Goal: Task Accomplishment & Management: Use online tool/utility

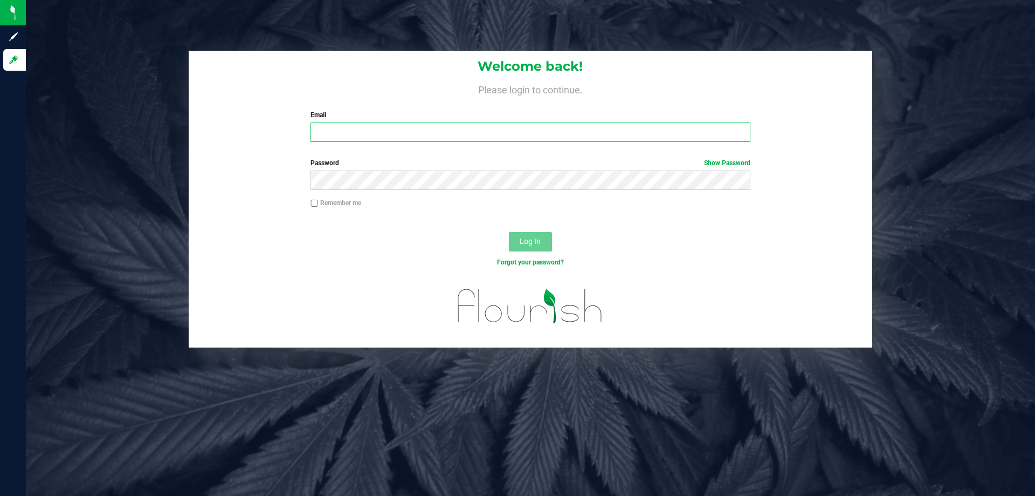
click at [462, 134] on input "Email" at bounding box center [531, 131] width 440 height 19
type input "[EMAIL_ADDRESS][DOMAIN_NAME]"
click at [509, 232] on button "Log In" at bounding box center [530, 241] width 43 height 19
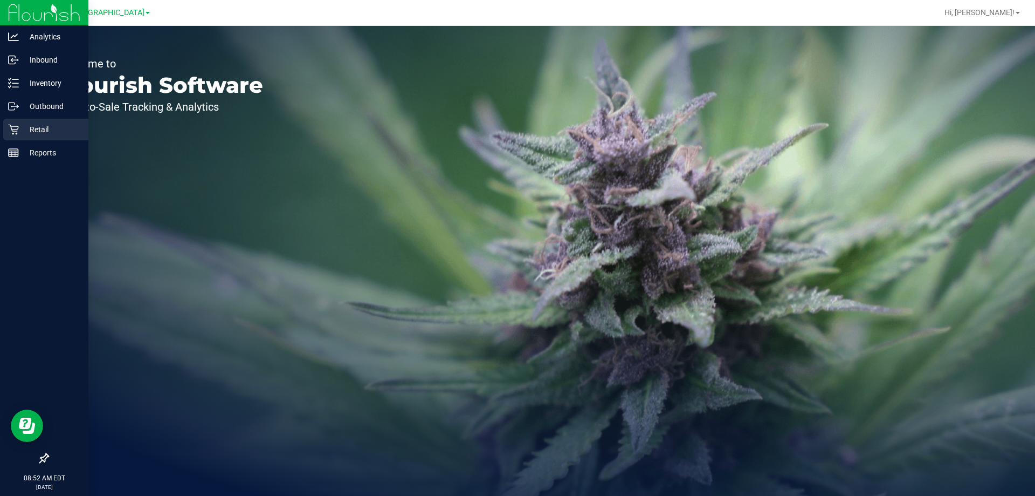
click at [37, 129] on p "Retail" at bounding box center [51, 129] width 65 height 13
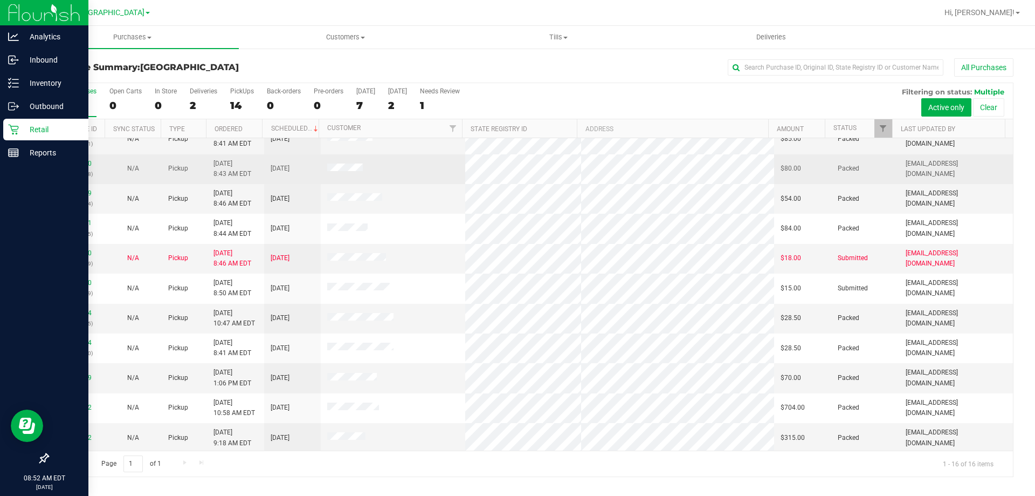
scroll to position [108, 0]
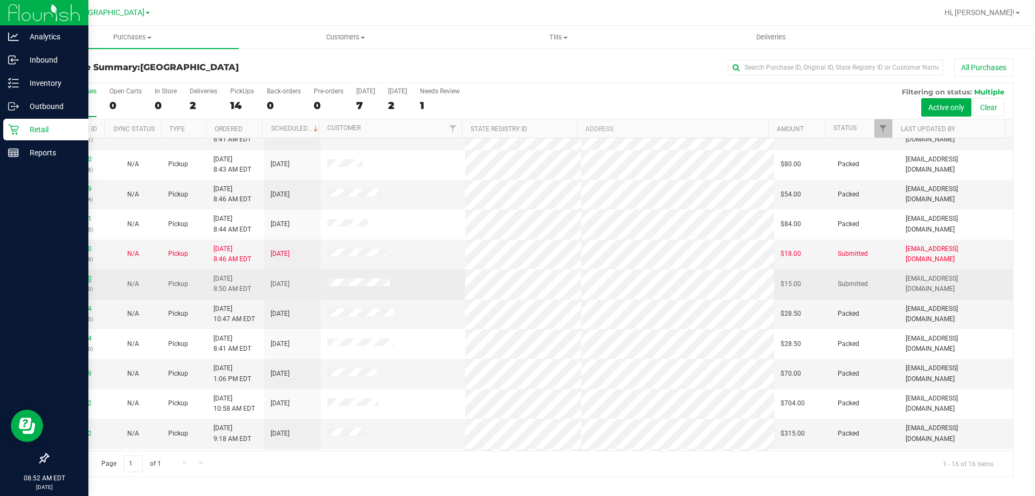
click at [86, 281] on link "11811870" at bounding box center [76, 279] width 30 height 8
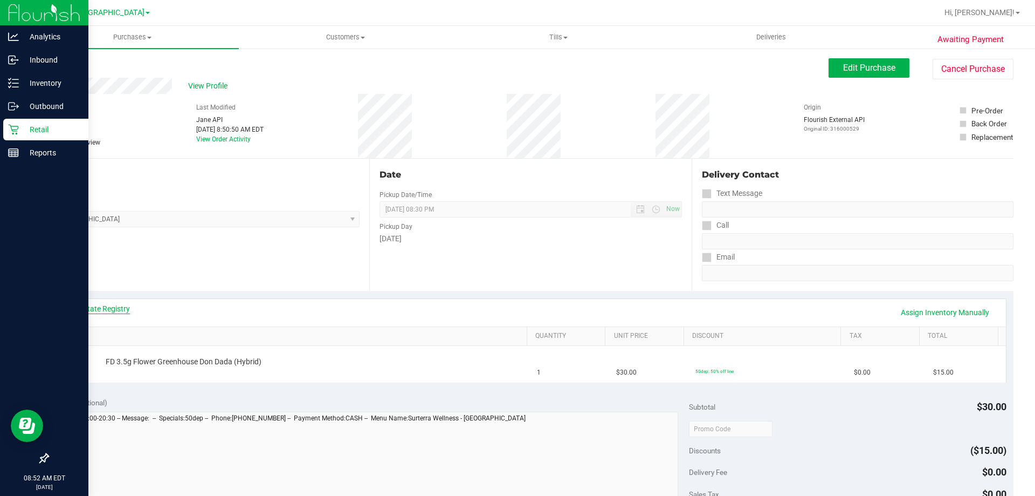
click at [127, 310] on link "View State Registry" at bounding box center [97, 308] width 65 height 11
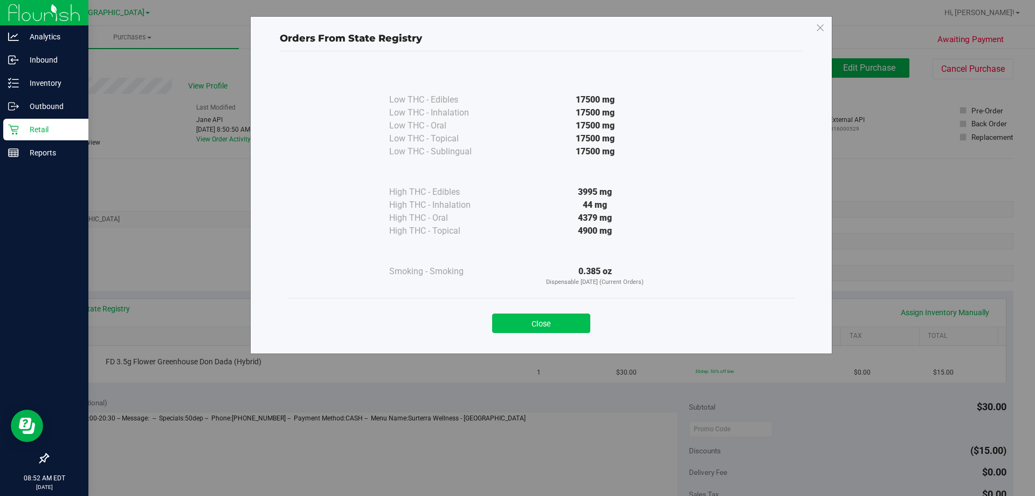
click at [564, 329] on button "Close" at bounding box center [541, 322] width 98 height 19
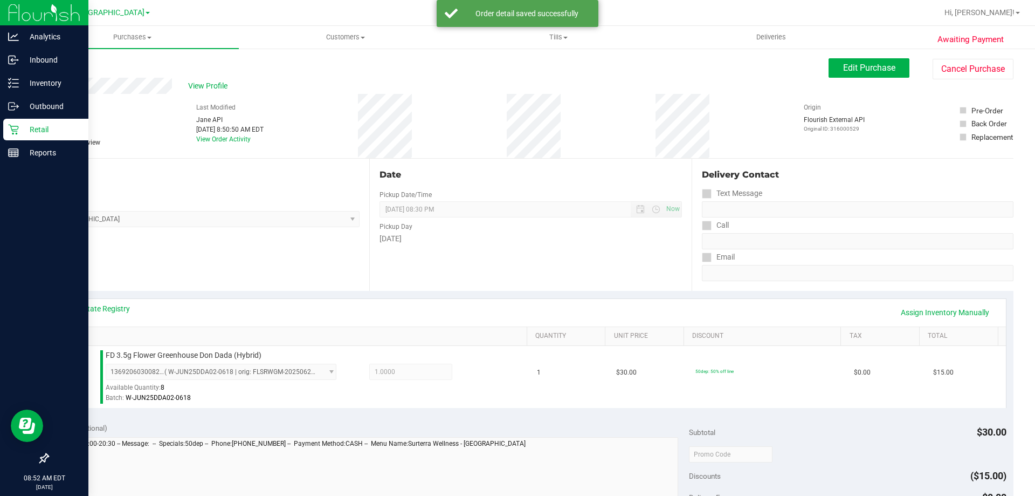
scroll to position [162, 0]
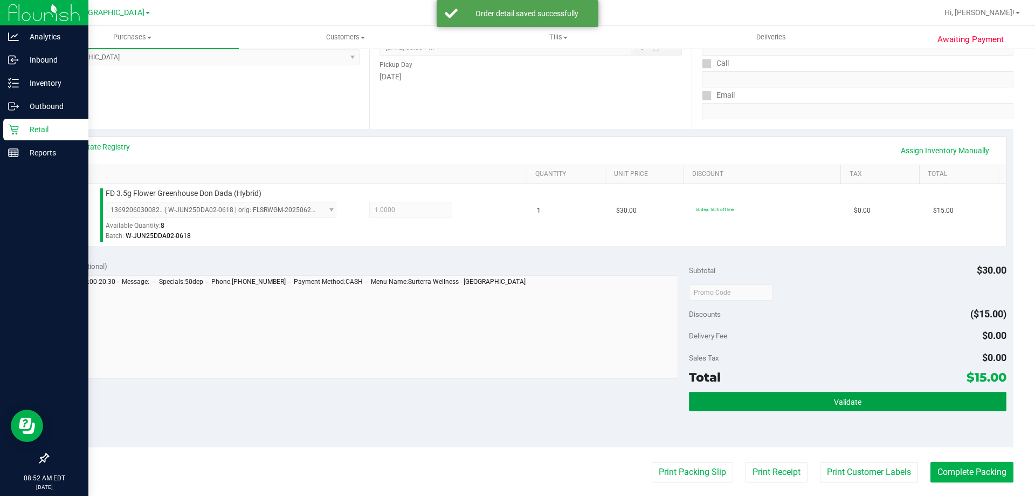
click at [860, 401] on button "Validate" at bounding box center [847, 401] width 317 height 19
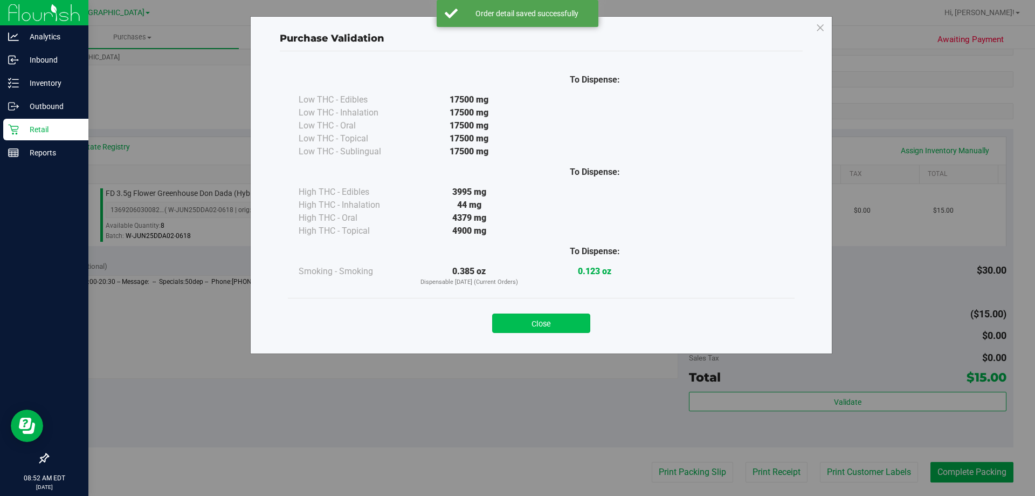
click at [551, 324] on button "Close" at bounding box center [541, 322] width 98 height 19
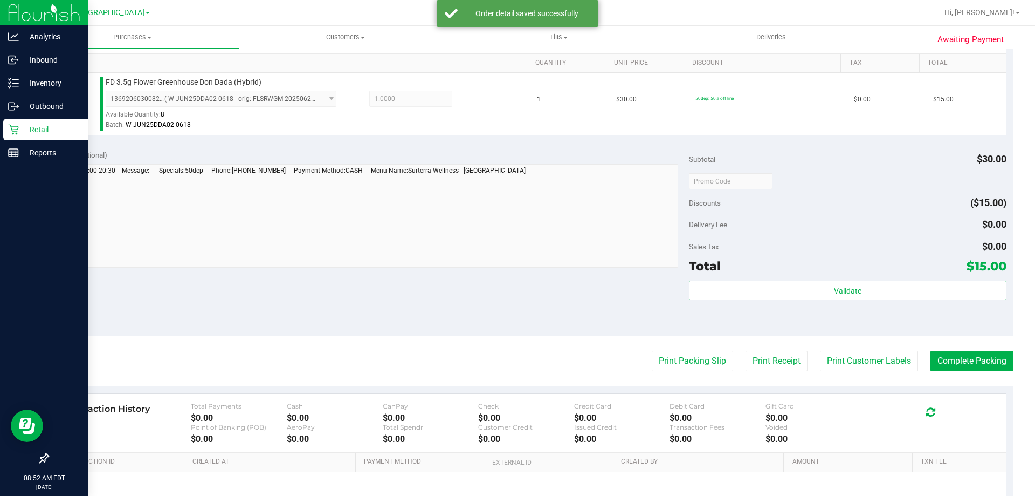
scroll to position [314, 0]
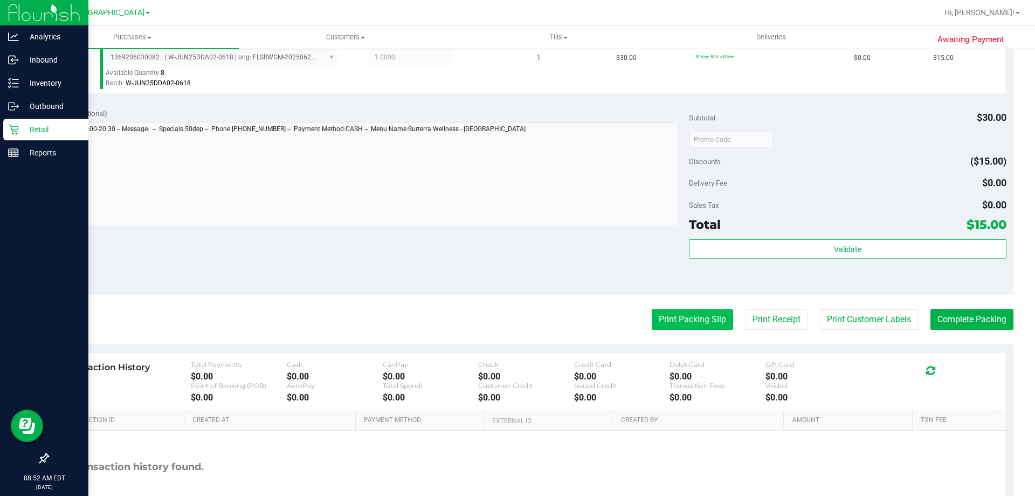
click at [682, 321] on button "Print Packing Slip" at bounding box center [692, 319] width 81 height 20
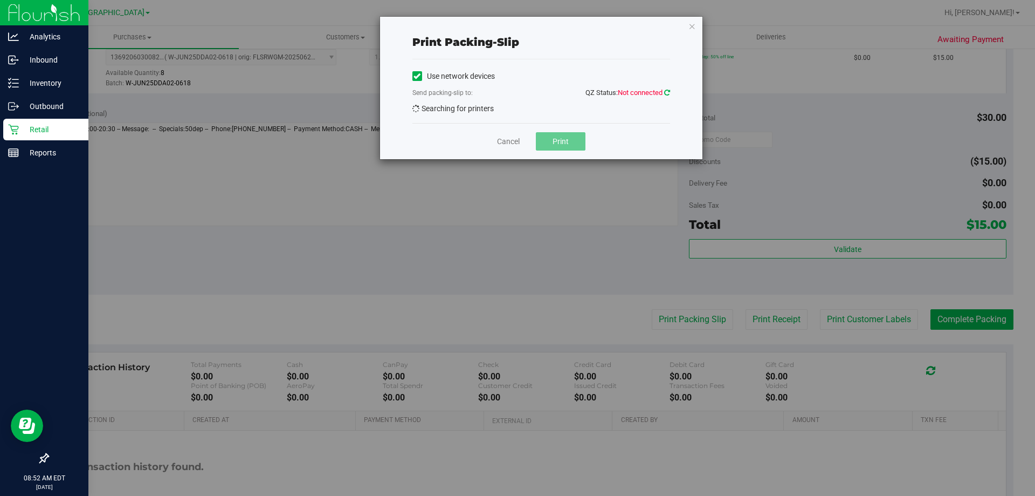
click at [667, 92] on icon at bounding box center [667, 92] width 6 height 7
click at [670, 91] on div "Print packing-slip Use network devices Send packing-slip to: QZ Status: Not con…" at bounding box center [541, 88] width 323 height 142
click at [669, 91] on icon at bounding box center [667, 92] width 6 height 7
click at [664, 94] on icon at bounding box center [667, 92] width 6 height 7
click at [667, 92] on icon at bounding box center [667, 92] width 6 height 7
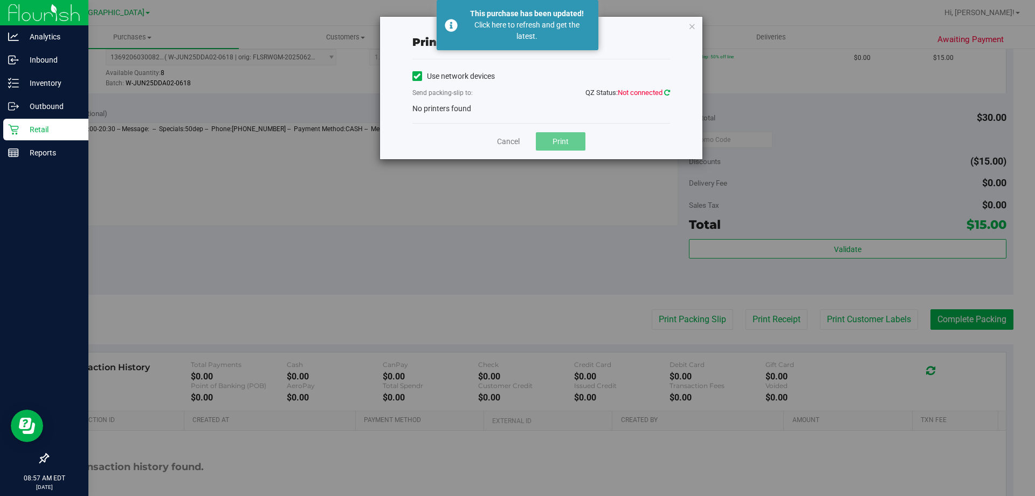
click at [664, 91] on icon at bounding box center [667, 92] width 6 height 7
click at [693, 29] on icon "button" at bounding box center [693, 25] width 8 height 13
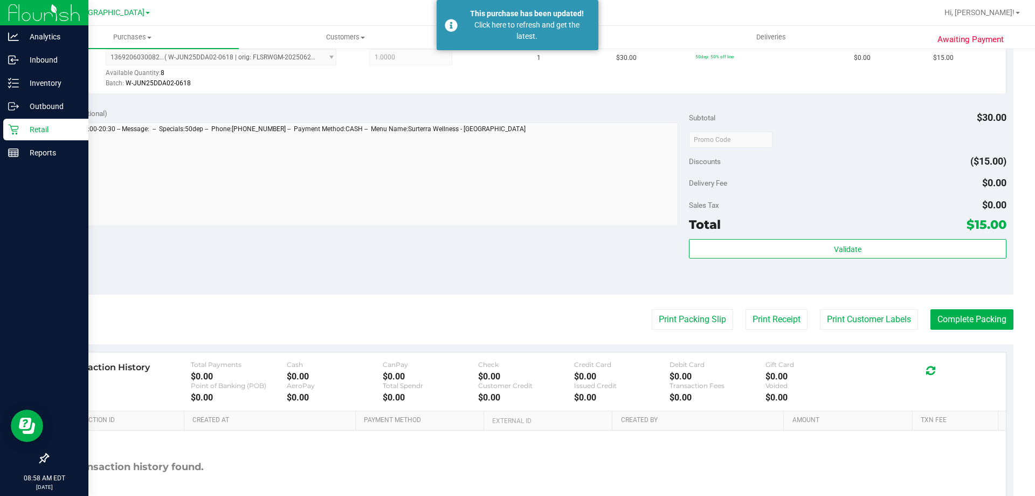
click at [44, 126] on p "Retail" at bounding box center [51, 129] width 65 height 13
